Goal: Check status: Check status

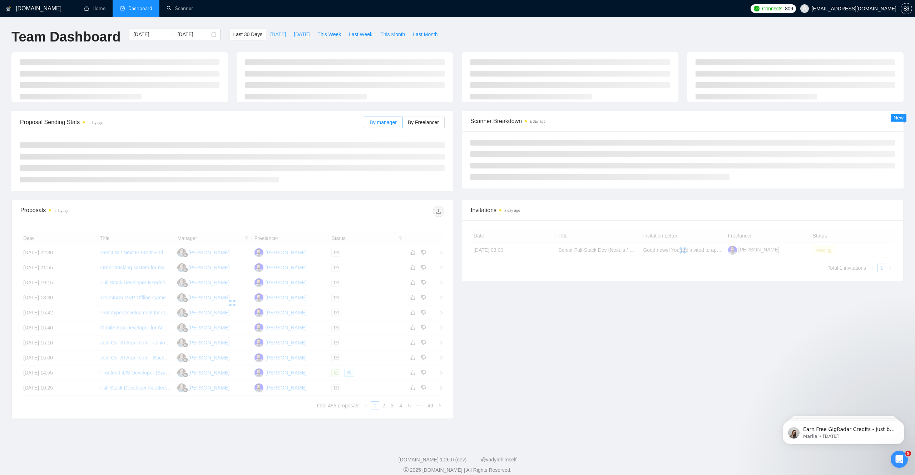
click at [273, 33] on span "[DATE]" at bounding box center [278, 34] width 16 height 8
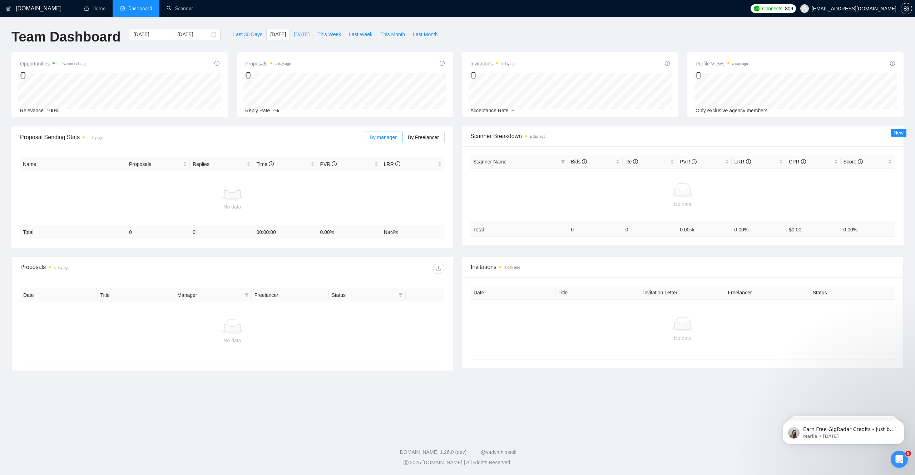
click at [296, 35] on span "[DATE]" at bounding box center [302, 34] width 16 height 8
type input "[DATE]"
